Goal: Information Seeking & Learning: Understand process/instructions

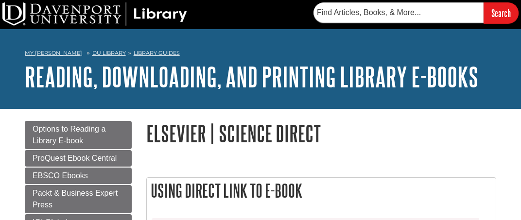
scroll to position [58, 0]
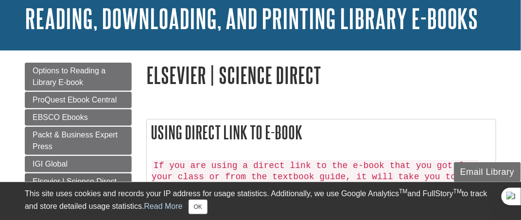
click at [304, 136] on h2 "Using Direct Link to E-book" at bounding box center [321, 133] width 349 height 26
click at [327, 137] on h2 "Using Direct Link to E-book" at bounding box center [321, 133] width 349 height 26
click at [302, 172] on code "If you are using a direct link to the e-book that you got from your class or fr…" at bounding box center [315, 177] width 327 height 35
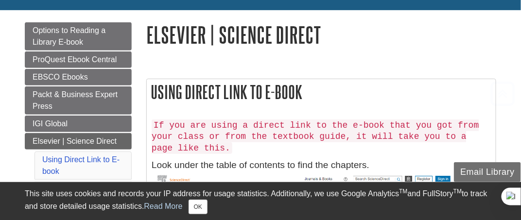
scroll to position [117, 0]
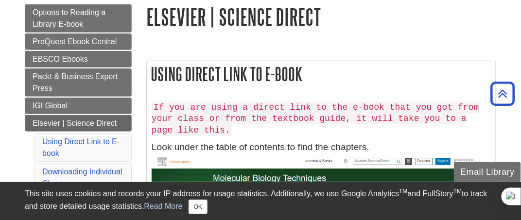
click at [289, 111] on code "If you are using a direct link to the e-book that you got from your class or fr…" at bounding box center [315, 119] width 327 height 35
click at [462, 116] on code "If you are using a direct link to the e-book that you got from your class or fr…" at bounding box center [315, 119] width 327 height 35
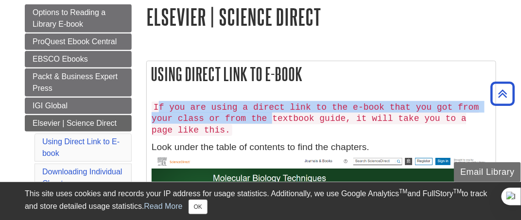
drag, startPoint x: 156, startPoint y: 107, endPoint x: 236, endPoint y: 122, distance: 81.1
click at [236, 122] on code "If you are using a direct link to the e-book that you got from your class or fr…" at bounding box center [315, 119] width 327 height 35
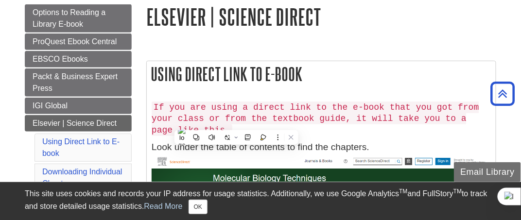
click at [154, 109] on code "If you are using a direct link to the e-book that you got from your class or fr…" at bounding box center [315, 119] width 327 height 35
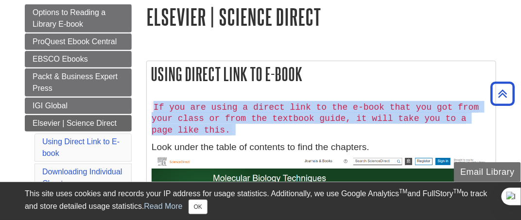
drag, startPoint x: 154, startPoint y: 109, endPoint x: 226, endPoint y: 128, distance: 74.4
click at [226, 128] on h5 "If you are using a direct link to the e-book that you got from your class or fr…" at bounding box center [321, 118] width 339 height 34
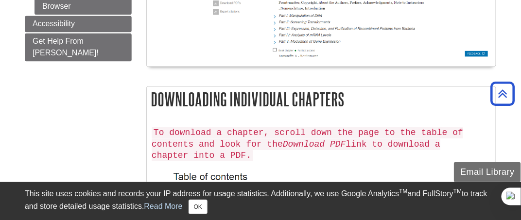
scroll to position [447, 0]
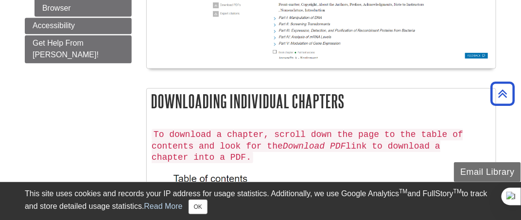
click at [283, 142] on em "Download PDF" at bounding box center [314, 147] width 63 height 10
click at [443, 130] on code "To download a chapter, scroll down the page to the table of contents and look f…" at bounding box center [307, 146] width 311 height 35
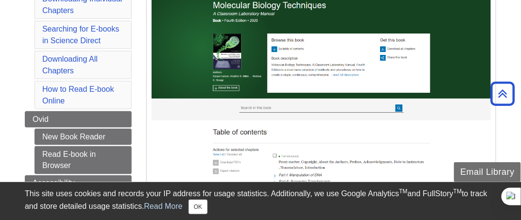
scroll to position [291, 0]
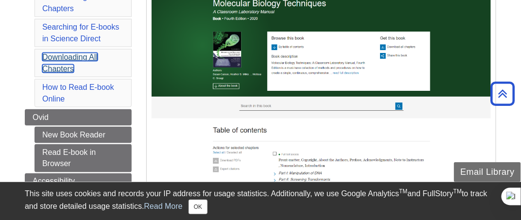
click at [95, 54] on link "Downloading All Chapters" at bounding box center [69, 63] width 55 height 20
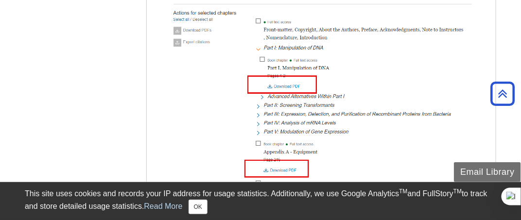
scroll to position [608, 0]
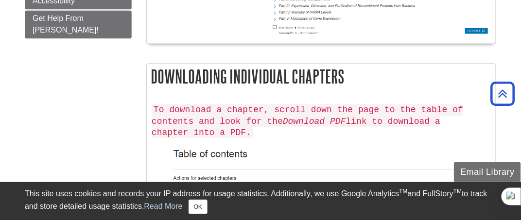
scroll to position [453, 0]
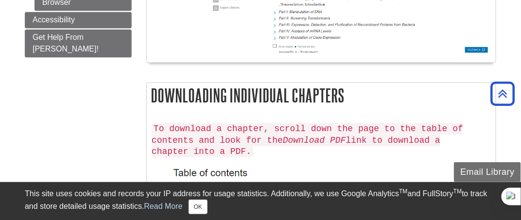
click at [340, 124] on code "To download a chapter, scroll down the page to the table of contents and look f…" at bounding box center [307, 140] width 311 height 35
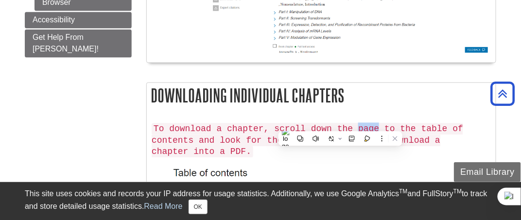
click at [340, 124] on code "To download a chapter, scroll down the page to the table of contents and look f…" at bounding box center [307, 140] width 311 height 35
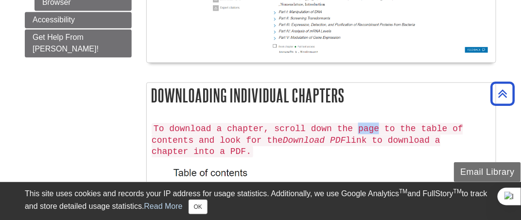
drag, startPoint x: 244, startPoint y: 154, endPoint x: 261, endPoint y: 142, distance: 21.2
click at [261, 142] on code "To download a chapter, scroll down the page to the table of contents and look f…" at bounding box center [307, 140] width 311 height 35
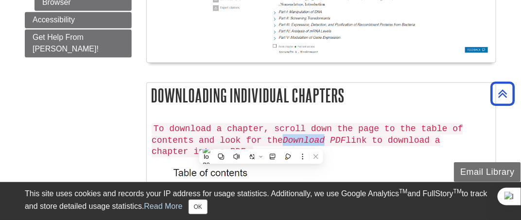
click at [261, 142] on code "To download a chapter, scroll down the page to the table of contents and look f…" at bounding box center [307, 140] width 311 height 35
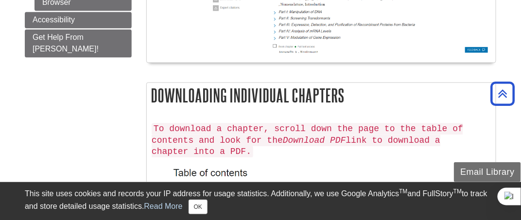
click at [296, 129] on code "To download a chapter, scroll down the page to the table of contents and look f…" at bounding box center [307, 140] width 311 height 35
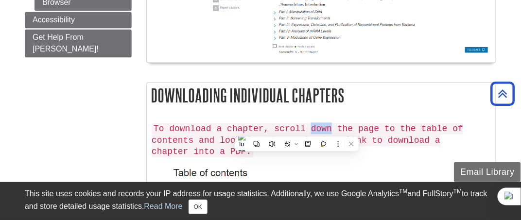
click at [296, 129] on code "To download a chapter, scroll down the page to the table of contents and look f…" at bounding box center [307, 140] width 311 height 35
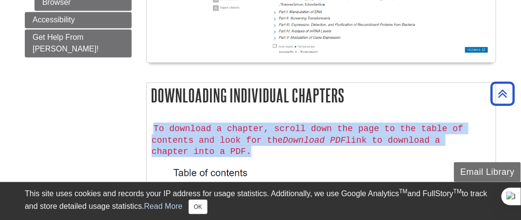
drag, startPoint x: 155, startPoint y: 126, endPoint x: 475, endPoint y: 136, distance: 319.8
click at [463, 136] on code "To download a chapter, scroll down the page to the table of contents and look f…" at bounding box center [307, 140] width 311 height 35
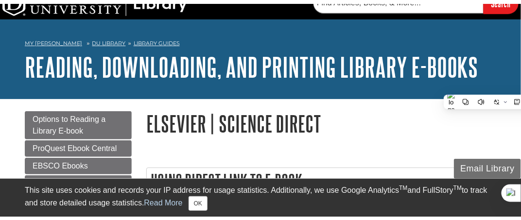
scroll to position [0, 0]
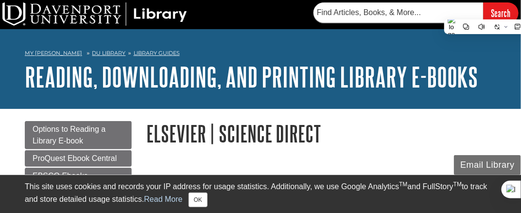
click at [357, 144] on h1 "Elsevier | Science Direct" at bounding box center [321, 133] width 350 height 25
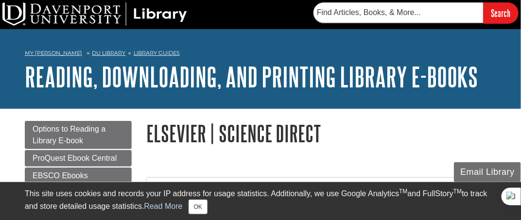
click at [357, 144] on h1 "Elsevier | Science Direct" at bounding box center [321, 133] width 350 height 25
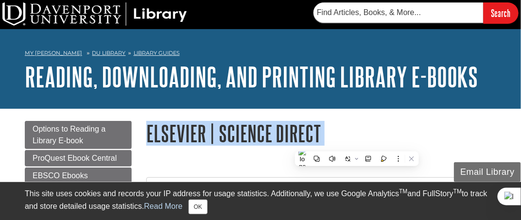
click at [357, 144] on h1 "Elsevier | Science Direct" at bounding box center [321, 133] width 350 height 25
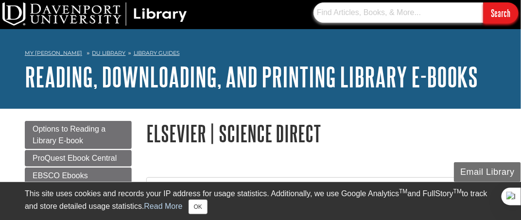
click at [346, 17] on input "text" at bounding box center [398, 12] width 170 height 20
paste input "[URL][DOMAIN_NAME][US_VEHICLE_IDENTIFICATION_NUMBER]"
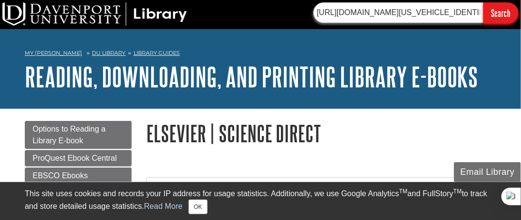
scroll to position [0, 98]
type input "[URL][DOMAIN_NAME][US_VEHICLE_IDENTIFICATION_NUMBER]"
click at [483, 2] on input "Search" at bounding box center [500, 12] width 35 height 21
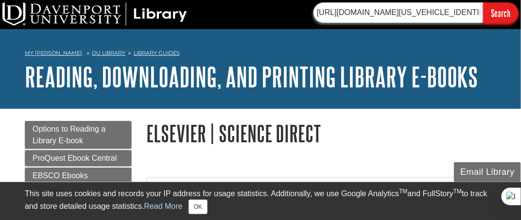
click at [402, 17] on input "[URL][DOMAIN_NAME][US_VEHICLE_IDENTIFICATION_NUMBER]" at bounding box center [398, 12] width 170 height 20
drag, startPoint x: 318, startPoint y: 12, endPoint x: 479, endPoint y: 8, distance: 160.9
click at [479, 8] on input "[URL][DOMAIN_NAME][US_VEHICLE_IDENTIFICATION_NUMBER]" at bounding box center [398, 12] width 170 height 20
click at [483, 2] on input "Search" at bounding box center [500, 12] width 35 height 21
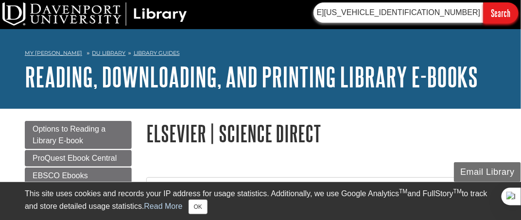
scroll to position [0, 0]
